Goal: Information Seeking & Learning: Learn about a topic

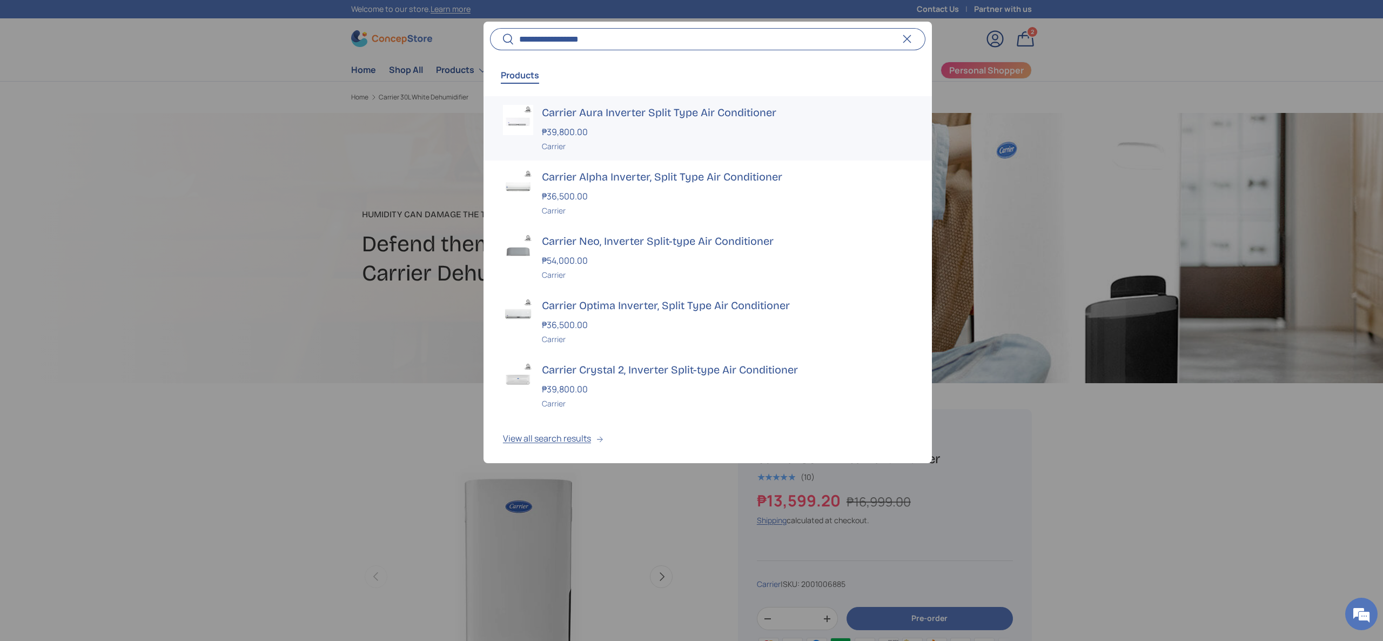
type input "**********"
click at [705, 143] on div "Carrier" at bounding box center [727, 145] width 370 height 11
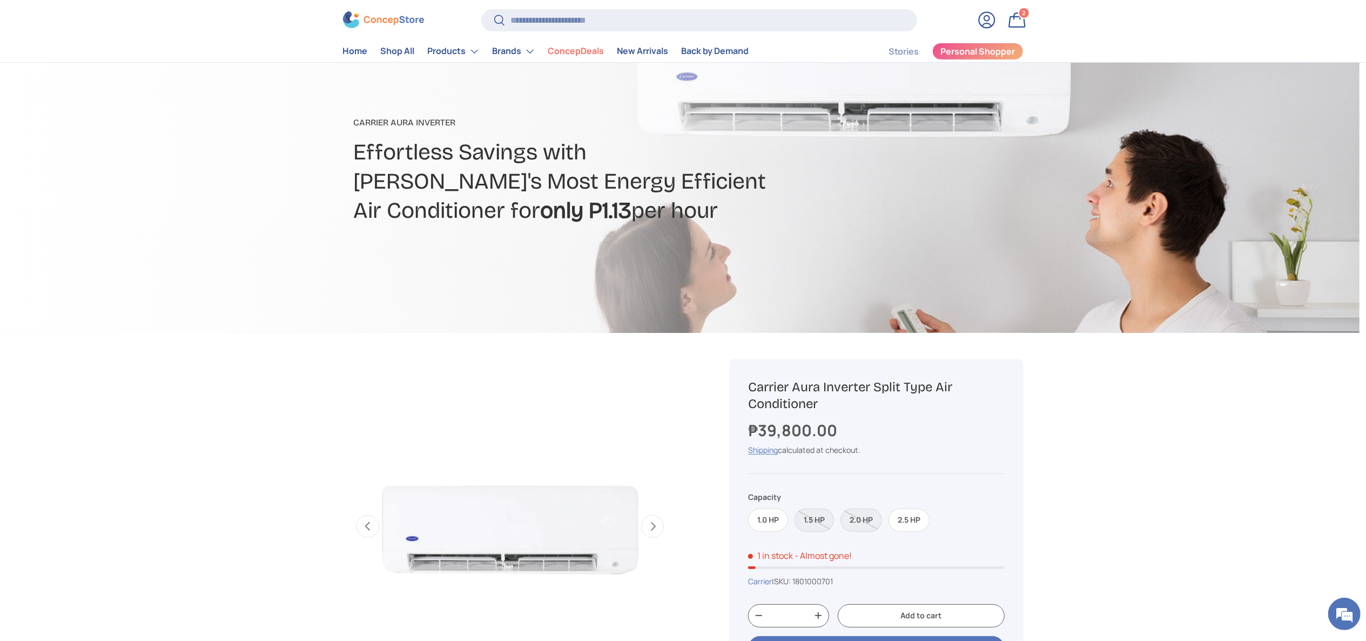
scroll to position [216, 0]
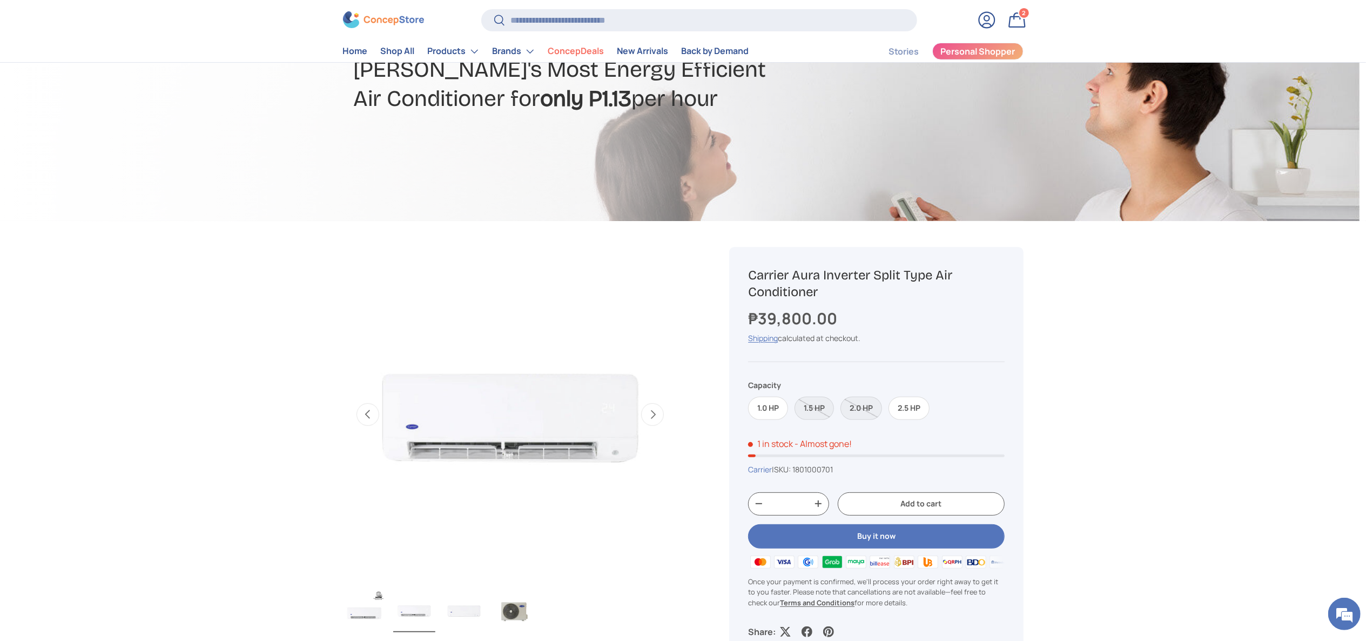
copy h1 "arrier Aura Inverter Split Type Air Conditioner"
copy h1 "Carrier Aura Inverter Split Type Air Conditioner"
drag, startPoint x: 834, startPoint y: 287, endPoint x: 749, endPoint y: 275, distance: 86.6
click at [749, 275] on h1 "Carrier Aura Inverter Split Type Air Conditioner" at bounding box center [876, 283] width 256 height 33
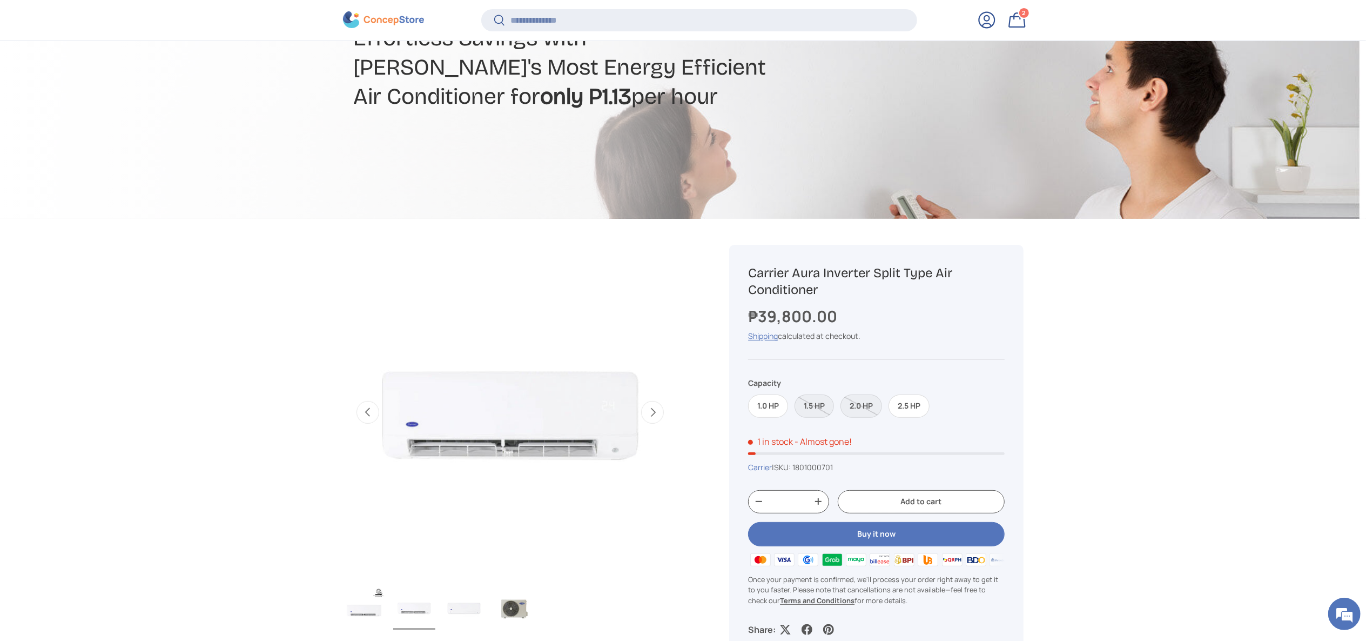
scroll to position [646, 0]
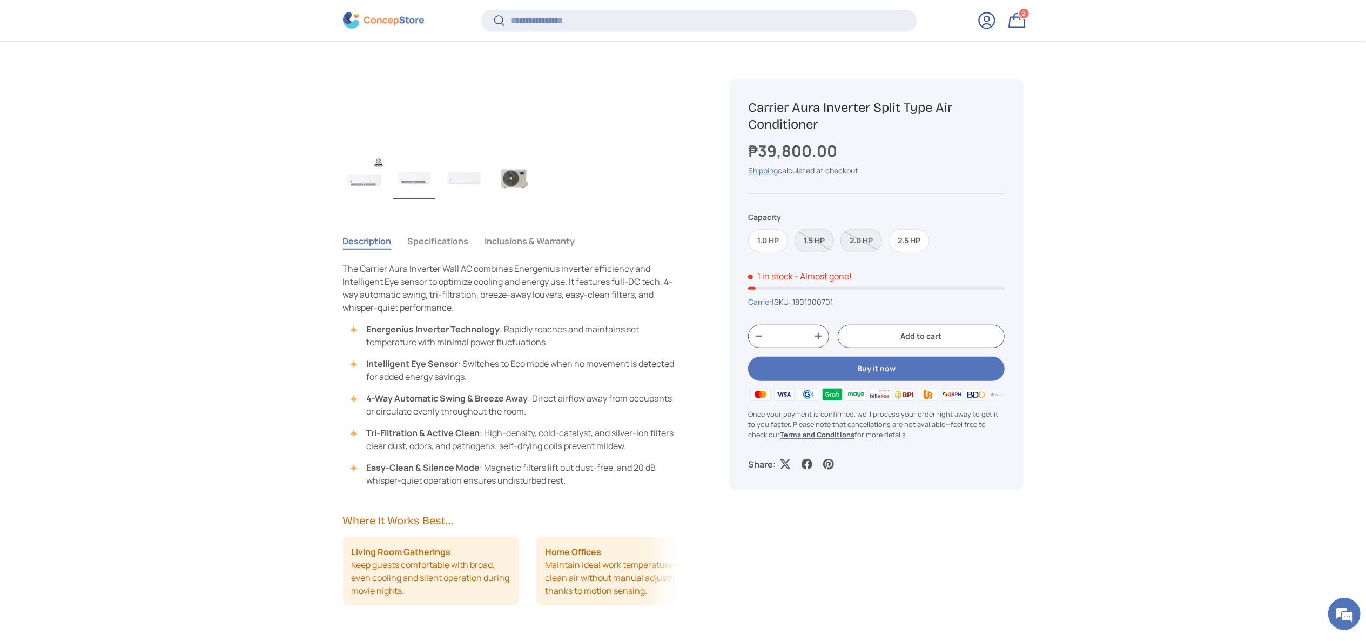
click at [421, 248] on button "Specifications" at bounding box center [438, 240] width 61 height 25
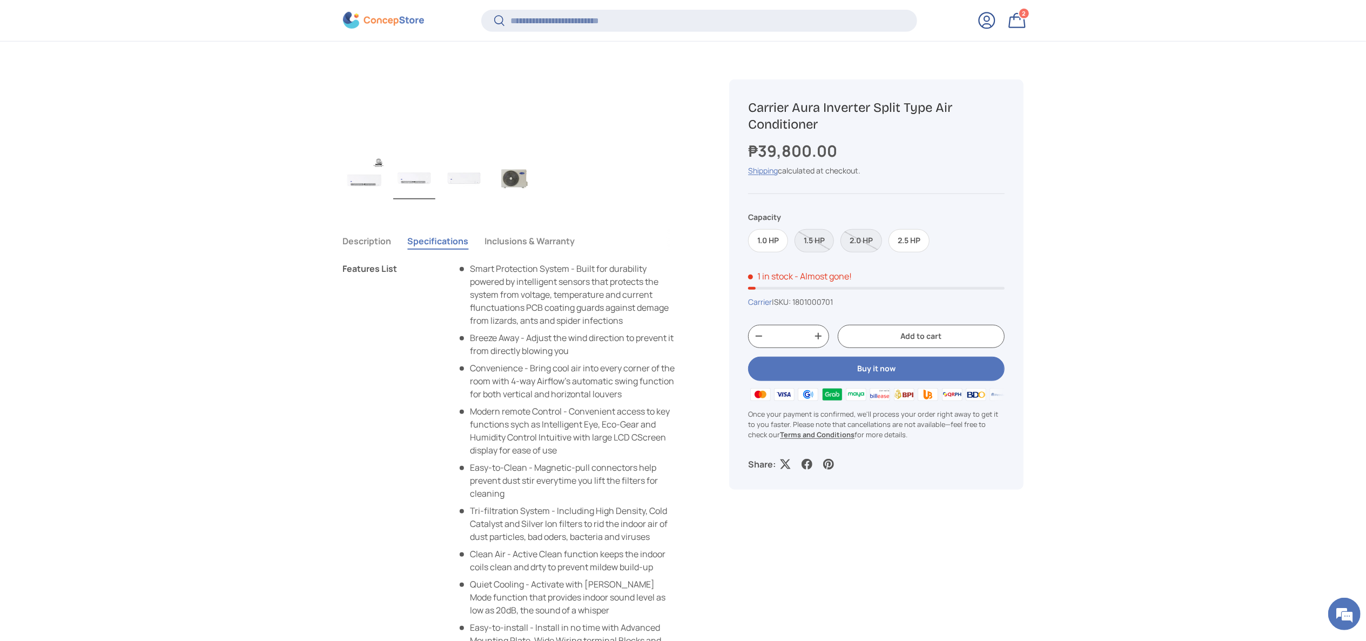
click at [383, 240] on button "Description" at bounding box center [367, 240] width 49 height 25
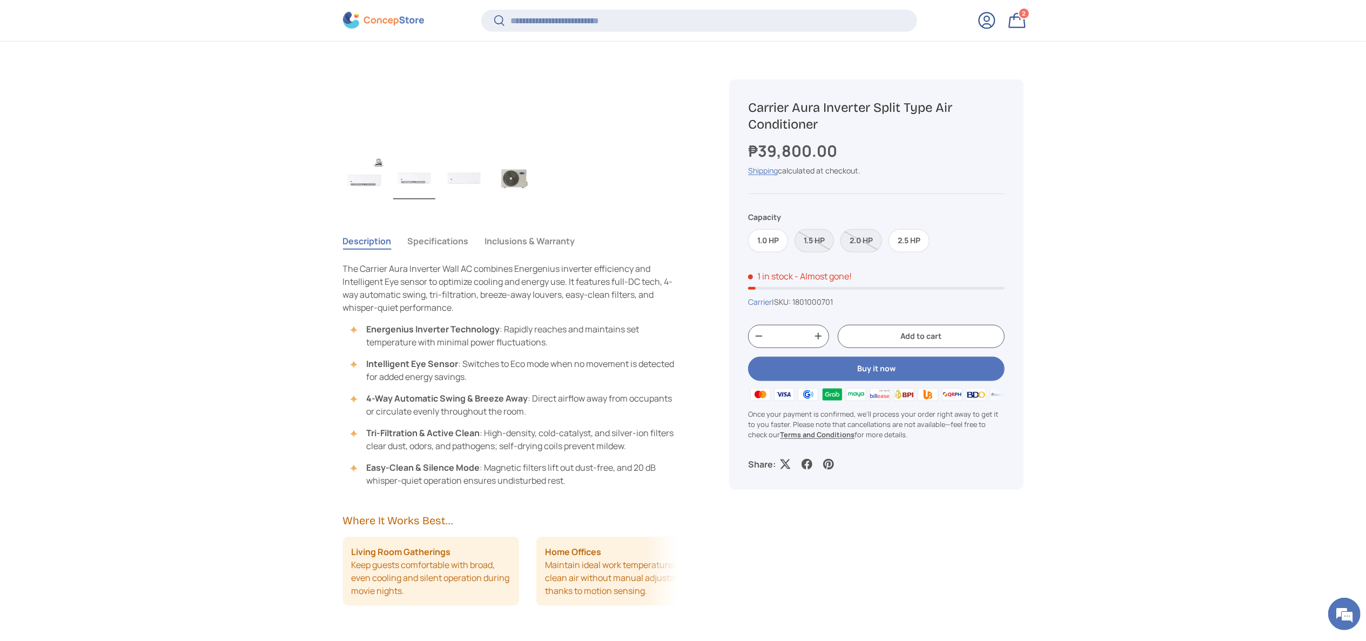
click at [436, 239] on button "Specifications" at bounding box center [438, 240] width 61 height 25
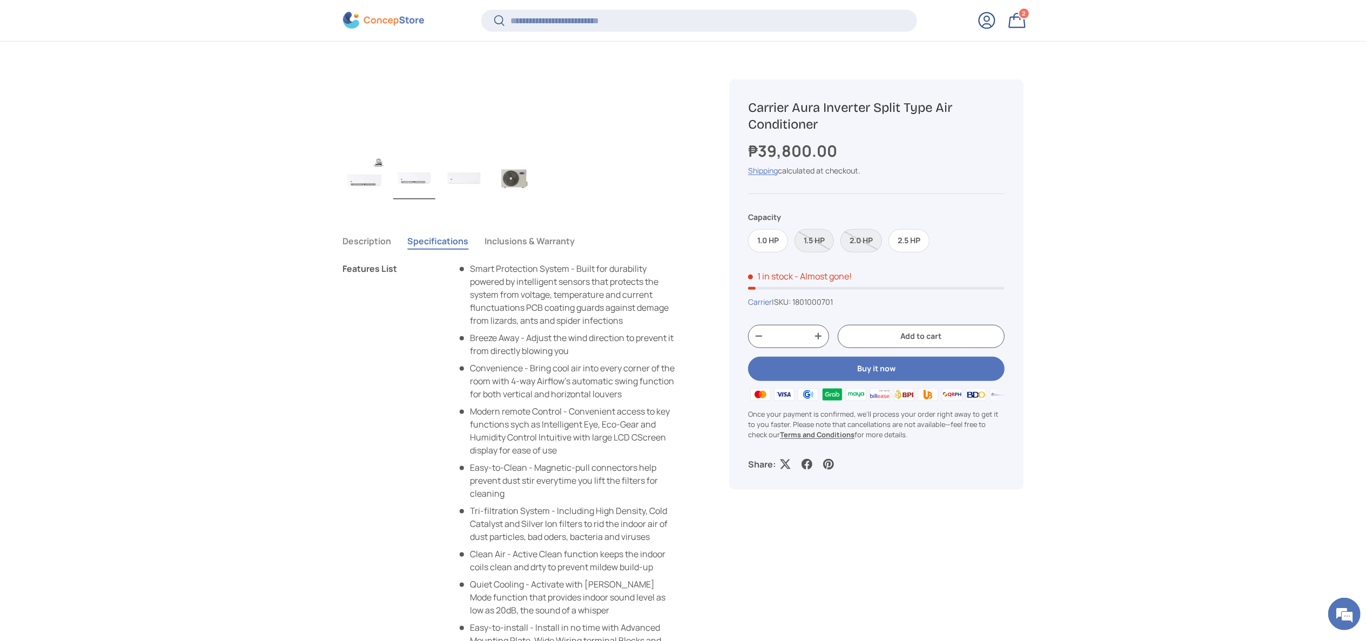
drag, startPoint x: 355, startPoint y: 244, endPoint x: 364, endPoint y: 241, distance: 8.9
click at [355, 242] on button "Description" at bounding box center [367, 240] width 49 height 25
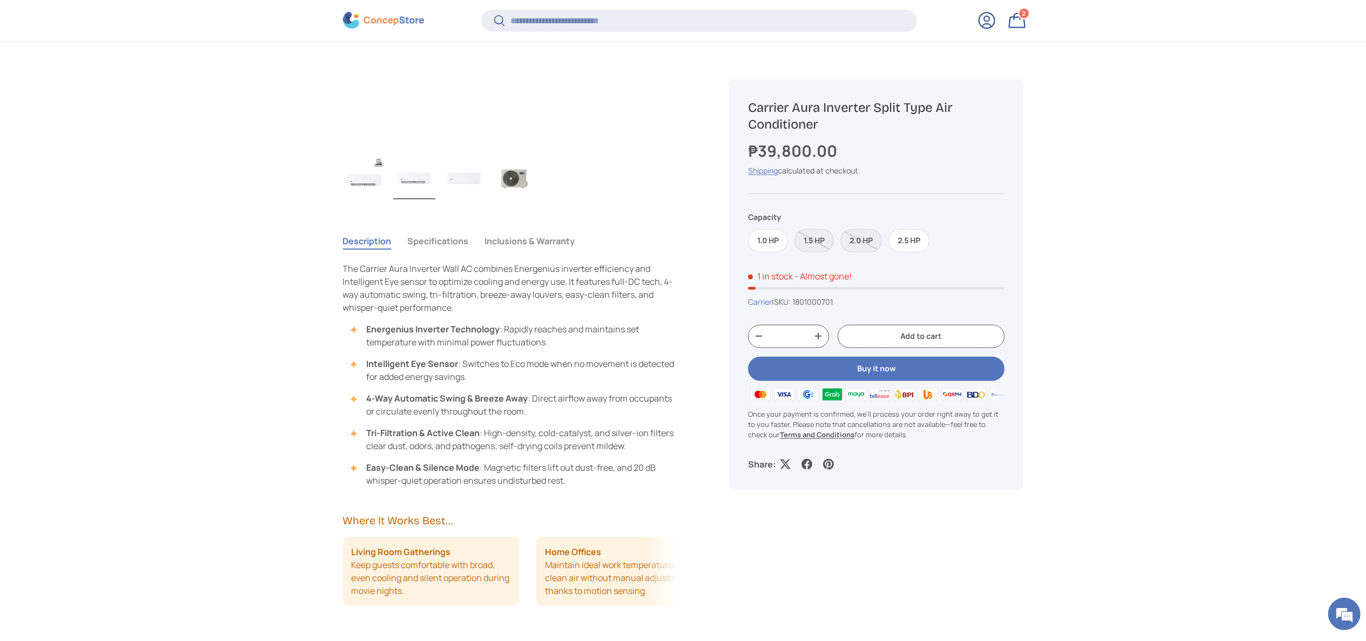
click at [433, 237] on button "Specifications" at bounding box center [438, 240] width 61 height 25
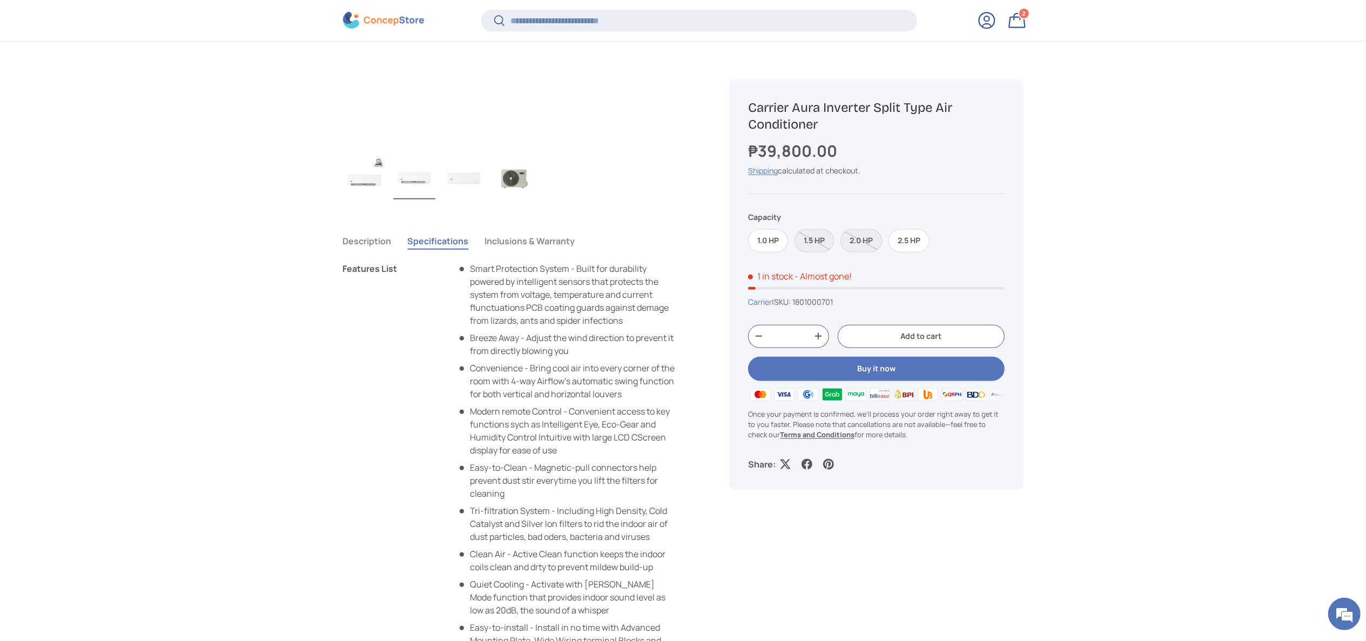
click at [366, 241] on button "Description" at bounding box center [367, 240] width 49 height 25
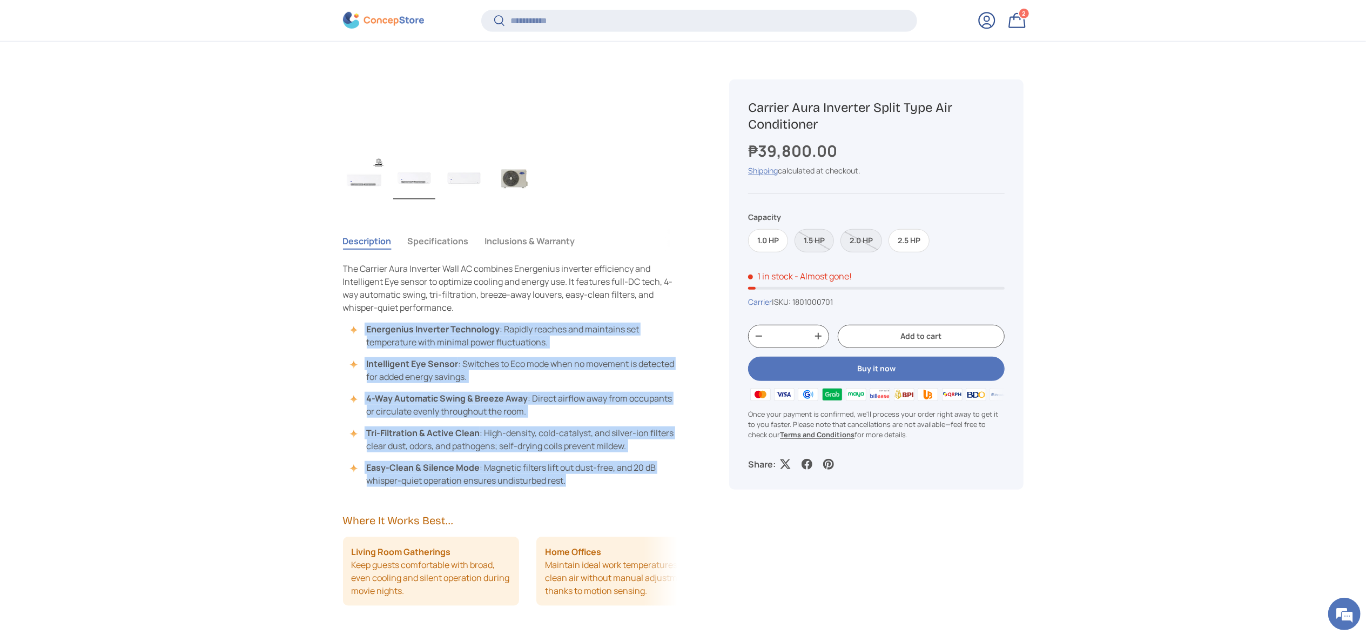
drag, startPoint x: 359, startPoint y: 324, endPoint x: 681, endPoint y: 478, distance: 357.0
click at [683, 478] on div "Description Specifications Inclusions & Warranty The Carrier Aura Inverter Wall…" at bounding box center [523, 438] width 361 height 429
copy ul "Energenius Inverter Technology : Rapidly reaches and maintains set temperature …"
click at [451, 240] on button "Specifications" at bounding box center [438, 240] width 61 height 25
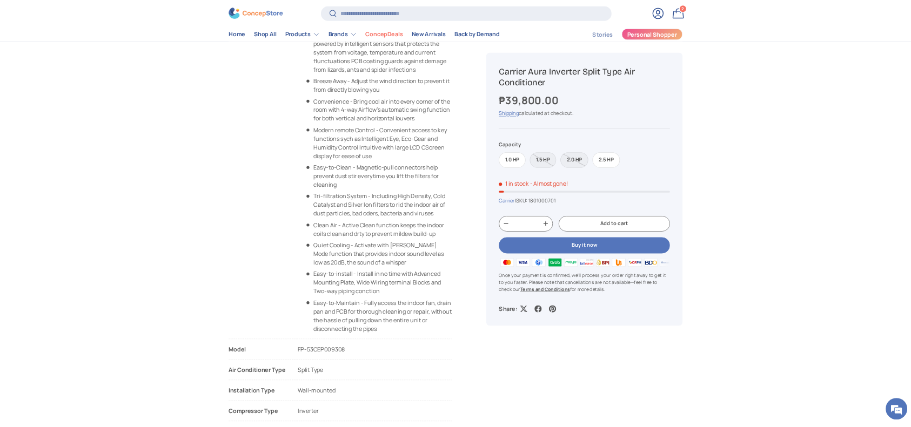
scroll to position [648, 0]
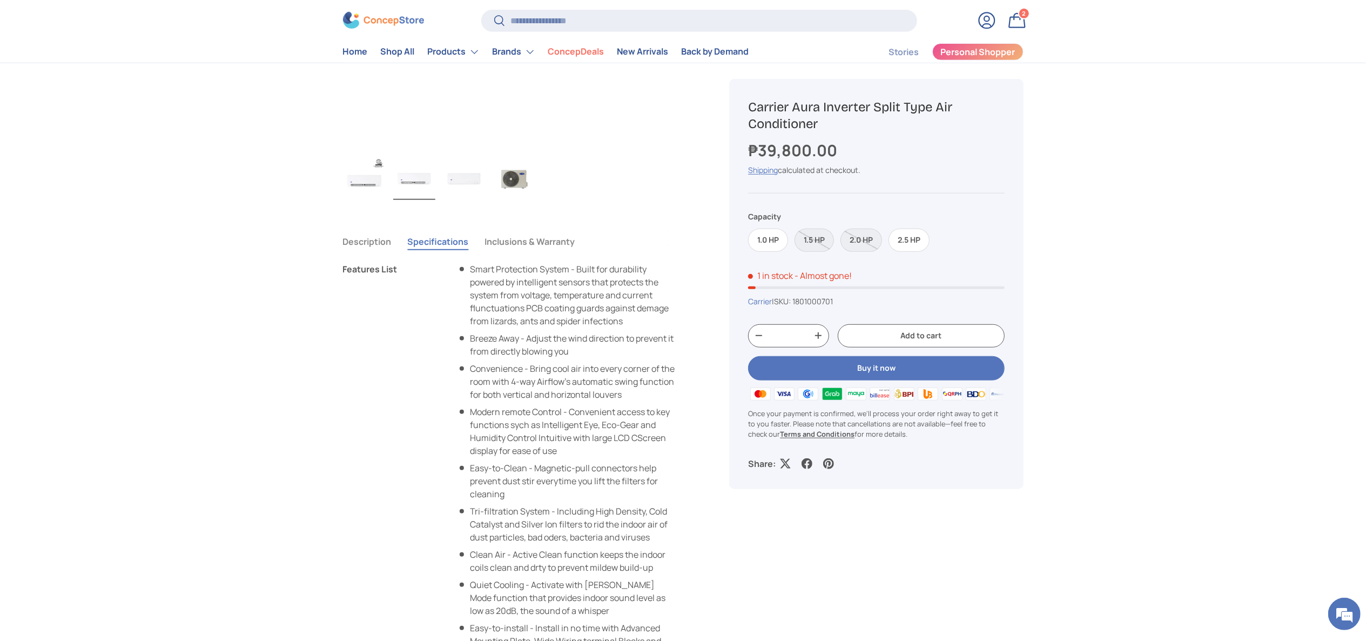
click at [370, 241] on button "Description" at bounding box center [367, 241] width 49 height 25
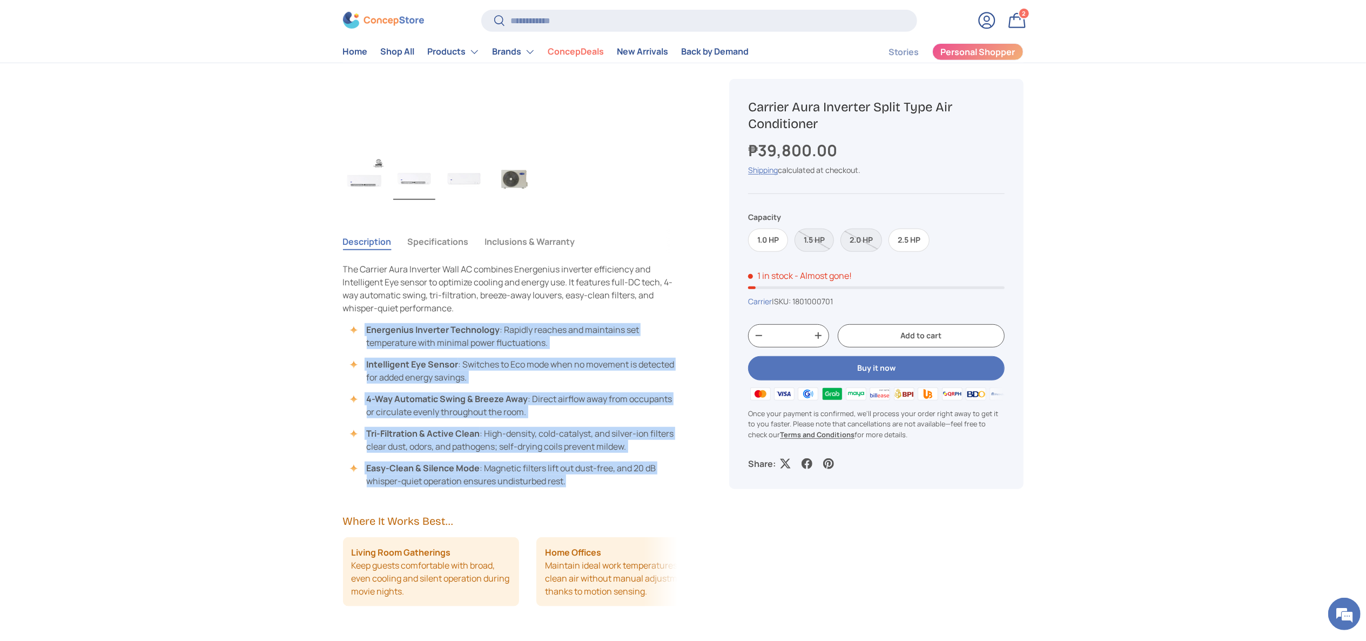
click at [525, 390] on ul "Energenius Inverter Technology : Rapidly reaches and maintains set temperature …" at bounding box center [510, 405] width 335 height 164
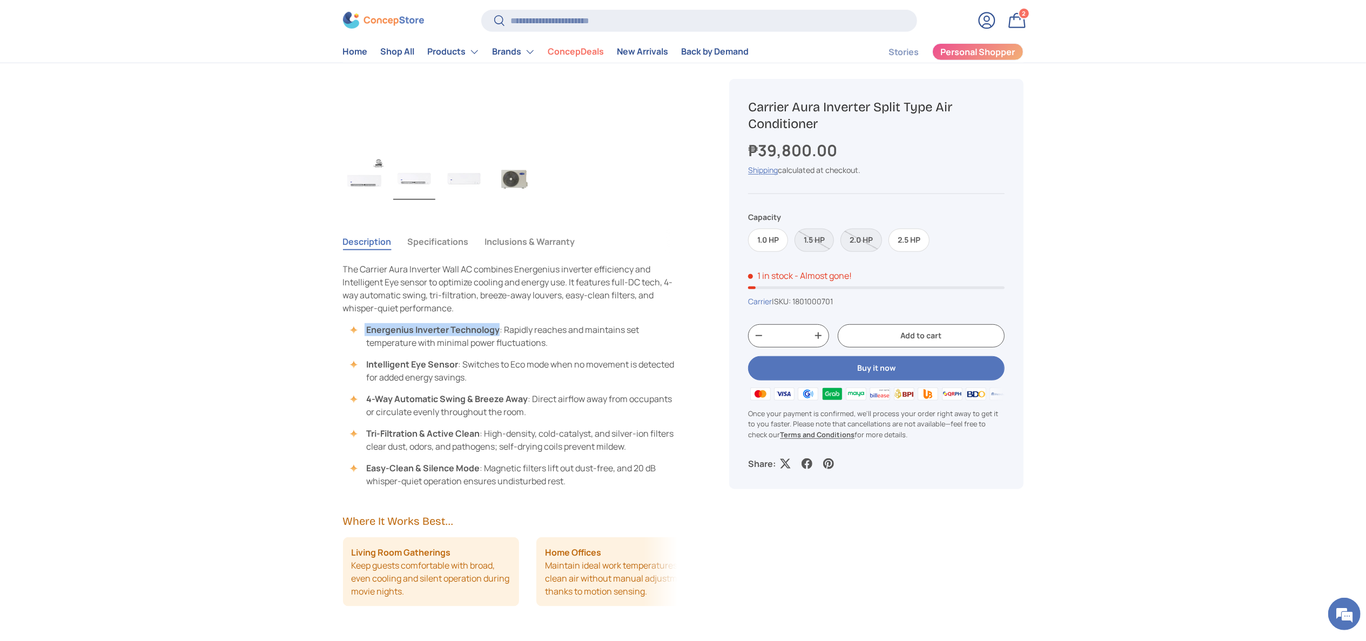
drag, startPoint x: 482, startPoint y: 330, endPoint x: 359, endPoint y: 330, distance: 123.1
click at [359, 330] on li "Energenius Inverter Technology : Rapidly reaches and maintains set temperature …" at bounding box center [516, 336] width 324 height 26
copy li "Intelligent Eye Sensor"
drag, startPoint x: 459, startPoint y: 364, endPoint x: 354, endPoint y: 363, distance: 104.2
click at [354, 363] on li "Intelligent Eye Sensor : Switches to Eco mode when no movement is detected for …" at bounding box center [516, 371] width 324 height 26
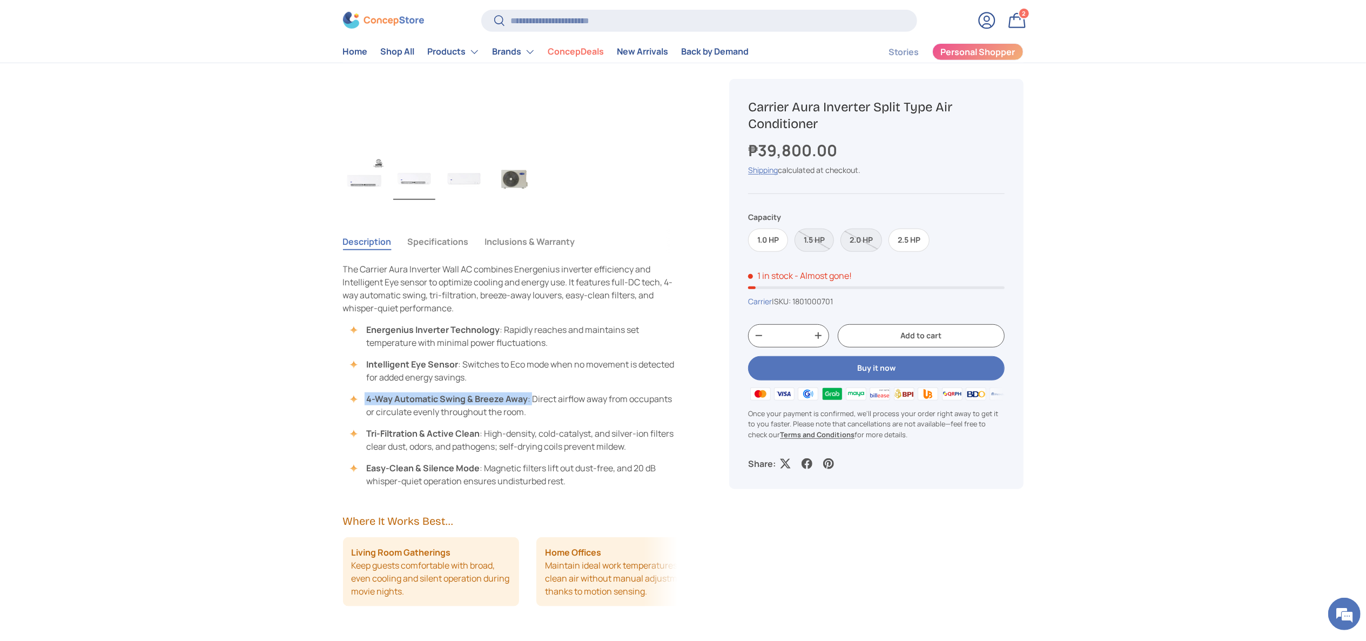
copy li "4-Way Automatic Swing & Breeze Away :"
drag, startPoint x: 530, startPoint y: 397, endPoint x: 365, endPoint y: 395, distance: 165.3
click at [365, 395] on li "4-Way Automatic Swing & Breeze Away : Direct airflow away from occupants or cir…" at bounding box center [516, 405] width 324 height 26
copy li "Tri-Filtration & Active Clean"
drag, startPoint x: 481, startPoint y: 433, endPoint x: 364, endPoint y: 427, distance: 116.8
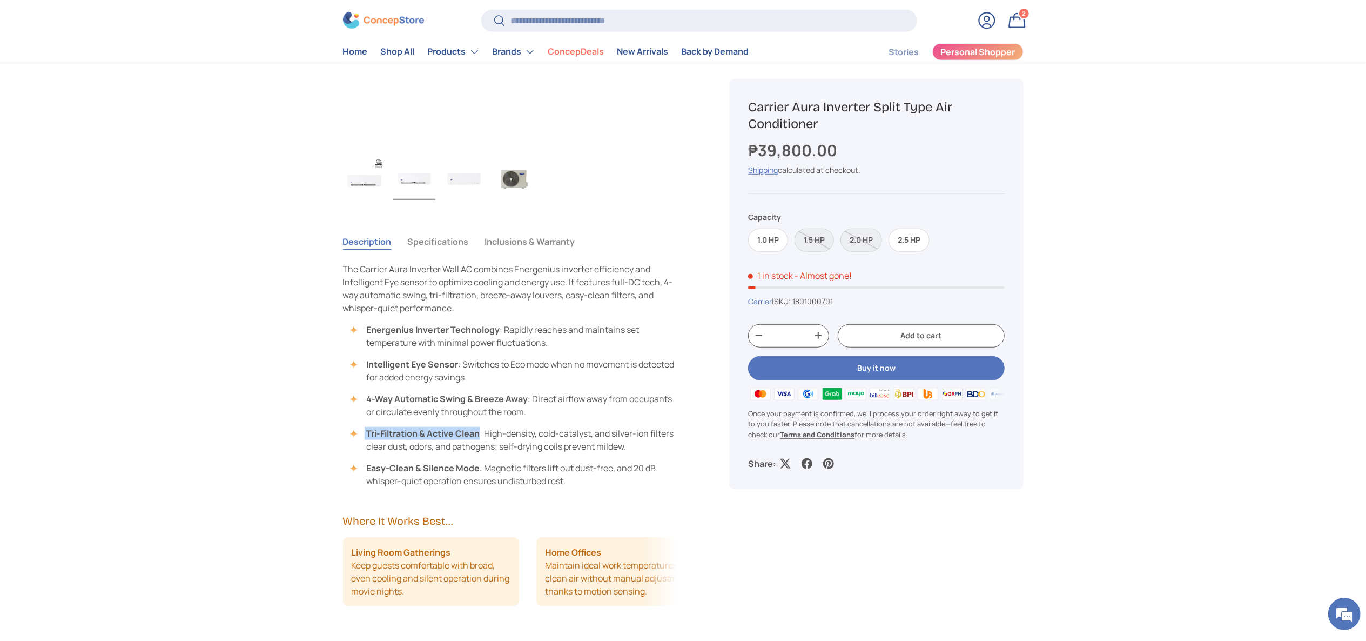
click at [364, 427] on ul "Energenius Inverter Technology : Rapidly reaches and maintains set temperature …" at bounding box center [510, 405] width 335 height 164
drag, startPoint x: 478, startPoint y: 470, endPoint x: 350, endPoint y: 469, distance: 128.0
click at [354, 469] on li "Easy-Clean & Silence Mode : Magnetic filters lift out dust-free, and 20 dB whis…" at bounding box center [516, 474] width 324 height 26
copy li "Easy-Clean & Silence Mode"
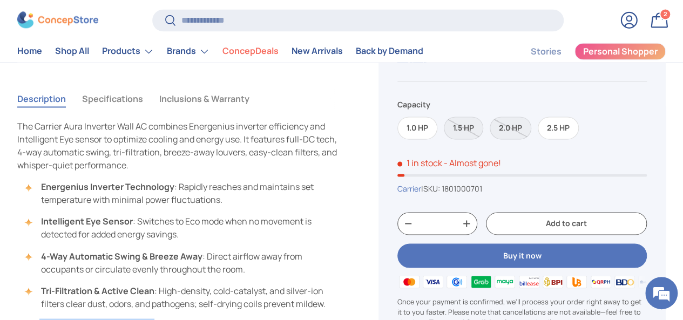
scroll to position [756, 0]
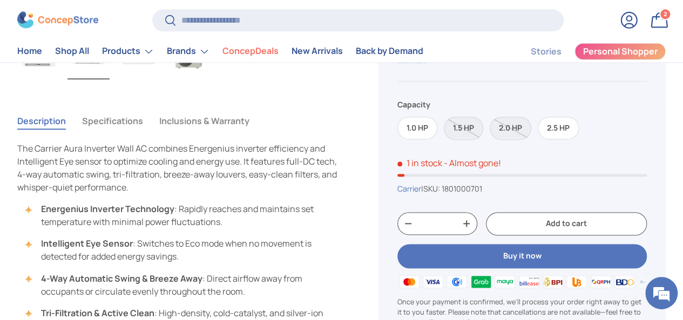
click at [143, 109] on button "Specifications" at bounding box center [112, 121] width 61 height 25
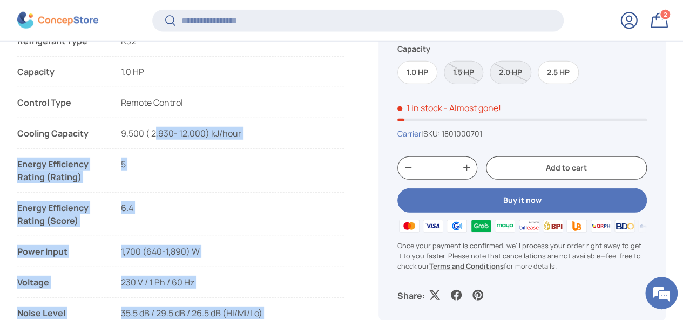
drag, startPoint x: 23, startPoint y: 141, endPoint x: 166, endPoint y: 192, distance: 152.4
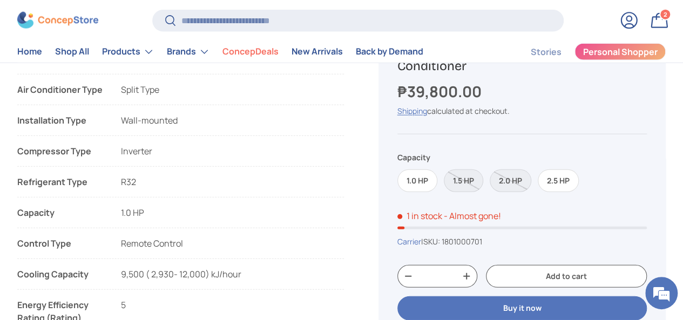
scroll to position [1242, 0]
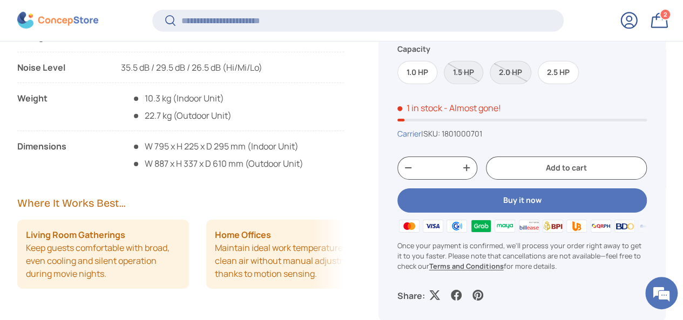
scroll to position [1725, 0]
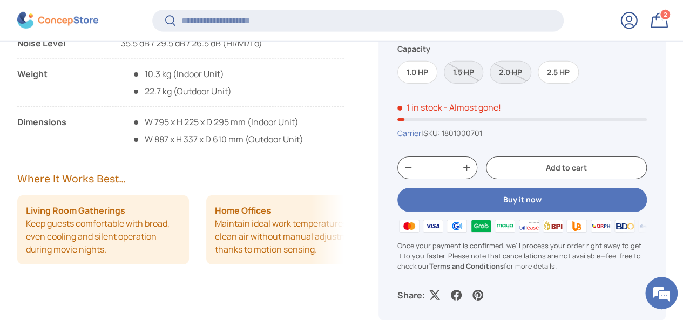
drag, startPoint x: 36, startPoint y: 201, endPoint x: 333, endPoint y: 203, distance: 297.0
copy ul "Model FP-53CEP009308 FP-53CEP012308 FP-53CEP018308 FP-53CEP024308 Air Condition…"
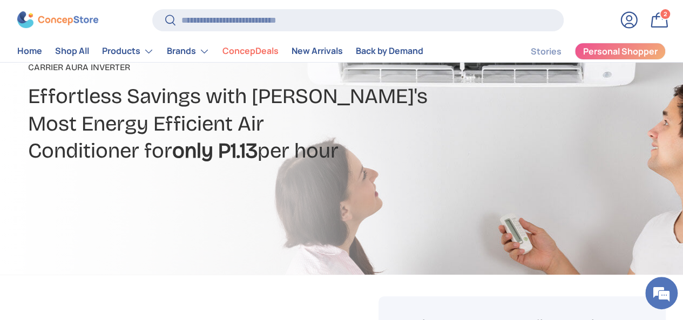
scroll to position [267, 0]
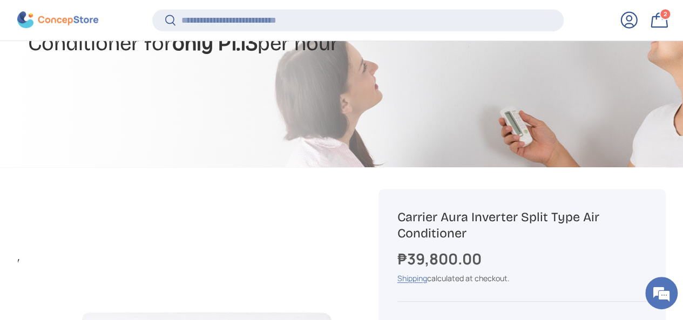
drag, startPoint x: 486, startPoint y: 234, endPoint x: 406, endPoint y: 207, distance: 84.5
copy h1 "Carrier Aura Inverter Split Type Air Conditioner"
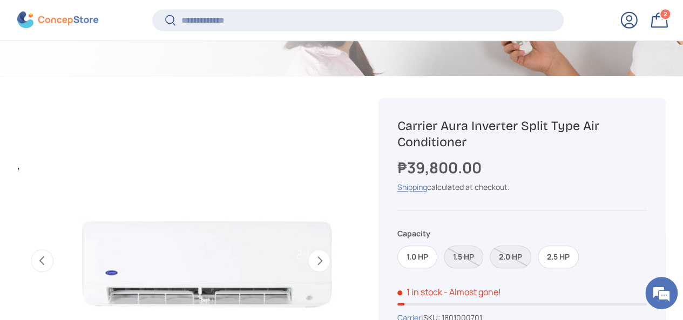
scroll to position [375, 0]
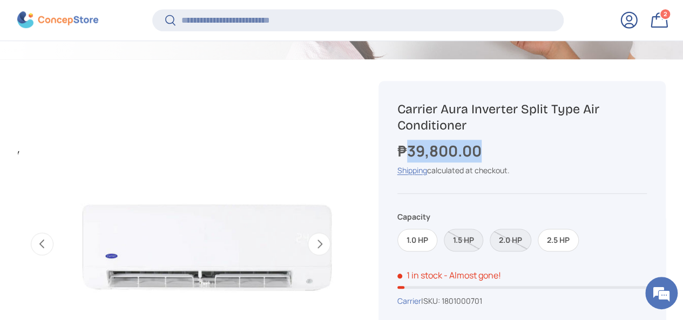
drag, startPoint x: 504, startPoint y: 154, endPoint x: 412, endPoint y: 154, distance: 92.9
click at [412, 154] on div "₱39,800.00" at bounding box center [522, 151] width 250 height 23
click at [592, 173] on div "Shipping calculated at checkout." at bounding box center [522, 170] width 250 height 11
